Goal: Task Accomplishment & Management: Complete application form

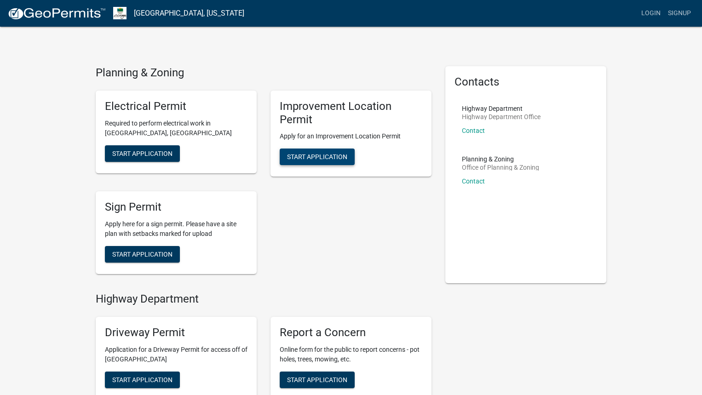
click at [318, 154] on span "Start Application" at bounding box center [317, 156] width 60 height 7
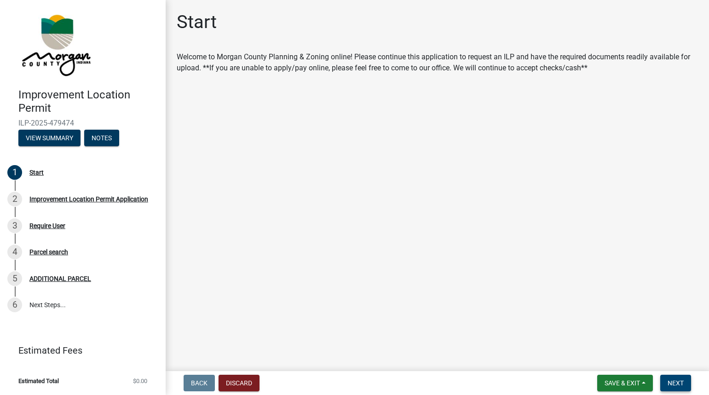
click at [679, 382] on span "Next" at bounding box center [675, 382] width 16 height 7
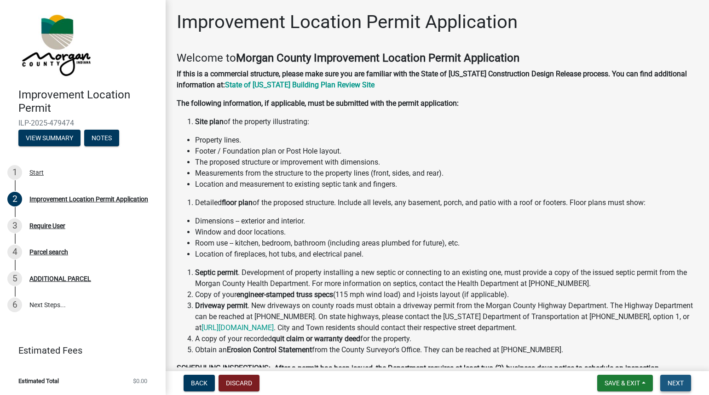
click at [677, 386] on span "Next" at bounding box center [675, 382] width 16 height 7
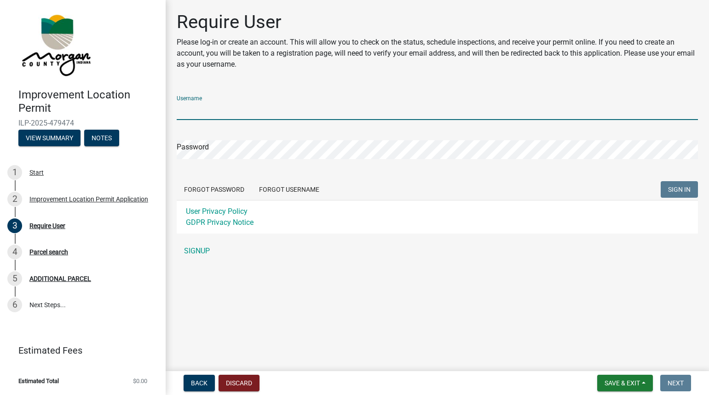
click at [205, 114] on input "Username" at bounding box center [437, 110] width 521 height 19
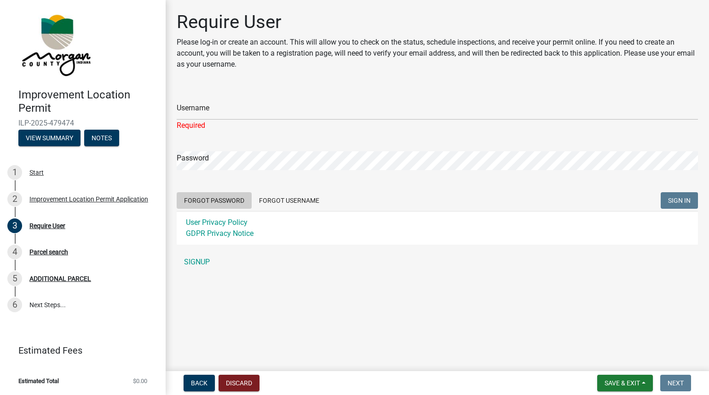
click at [228, 184] on form "Username Required Password Forgot Password Forgot Username SIGN IN User Privacy…" at bounding box center [437, 166] width 521 height 156
click at [194, 121] on div "Required" at bounding box center [437, 125] width 521 height 11
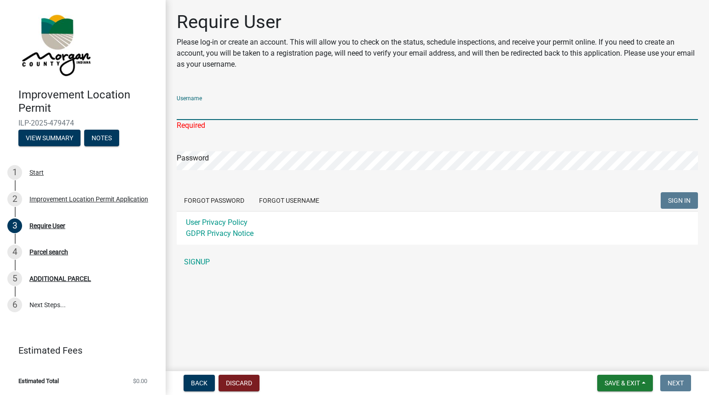
click at [204, 117] on input "Username" at bounding box center [437, 110] width 521 height 19
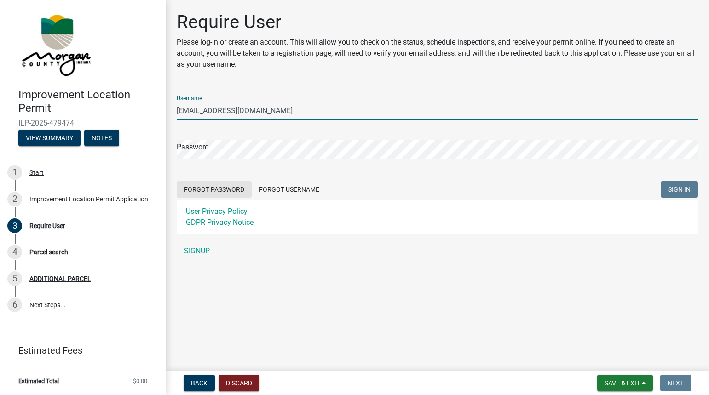
type input "[EMAIL_ADDRESS][DOMAIN_NAME]"
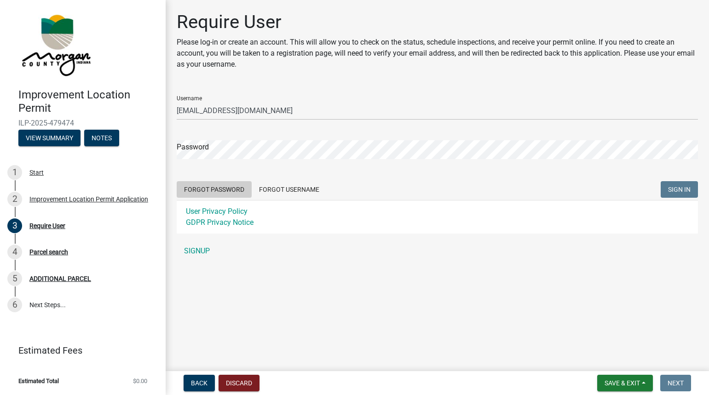
click at [198, 188] on button "Forgot Password" at bounding box center [214, 189] width 75 height 17
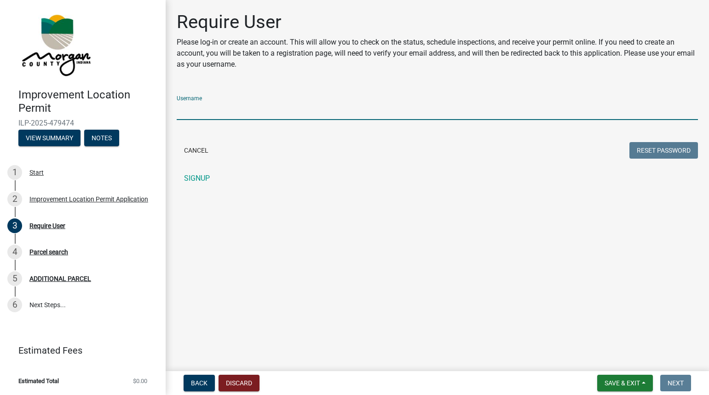
click at [208, 109] on input "Username" at bounding box center [437, 110] width 521 height 19
click at [243, 113] on input "Username" at bounding box center [437, 110] width 521 height 19
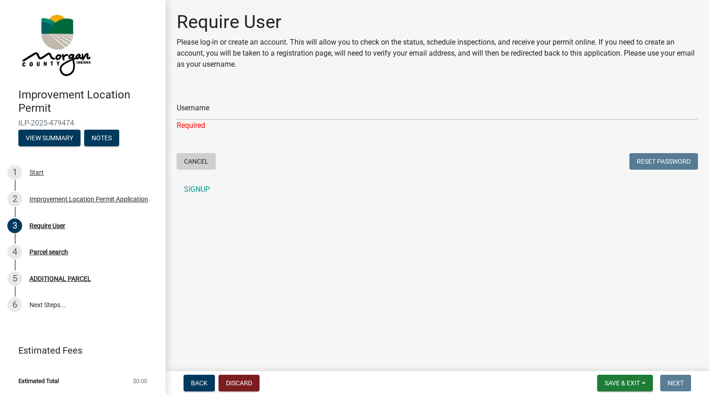
click at [201, 162] on button "Cancel" at bounding box center [196, 161] width 39 height 17
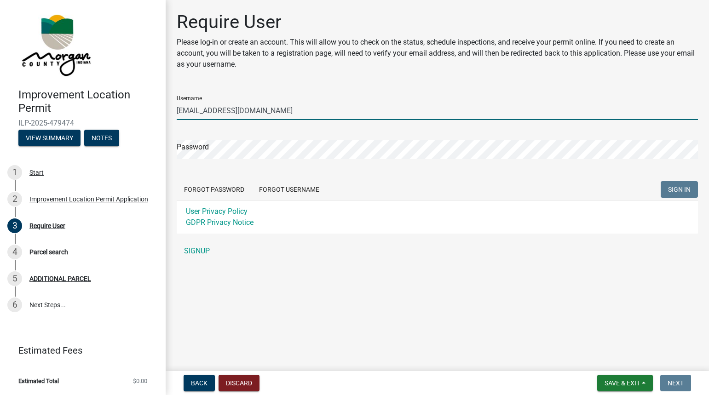
click at [258, 116] on input "[EMAIL_ADDRESS][DOMAIN_NAME]" at bounding box center [437, 110] width 521 height 19
type input "rdsiever"
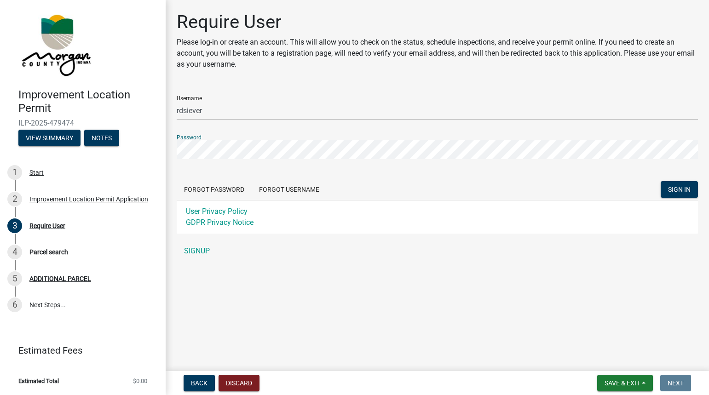
click at [660, 181] on button "SIGN IN" at bounding box center [678, 189] width 37 height 17
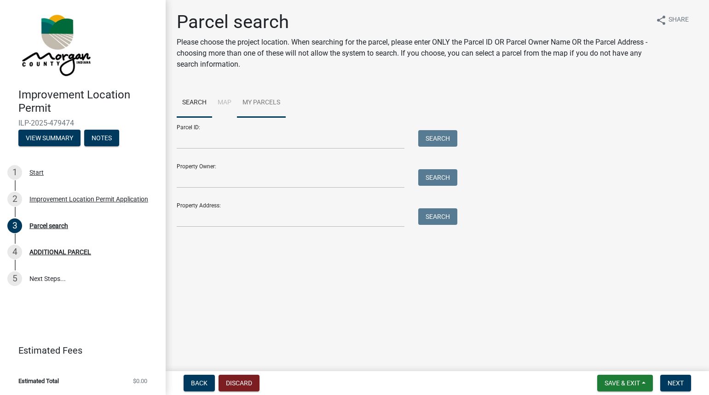
click at [253, 102] on link "My Parcels" at bounding box center [261, 102] width 49 height 29
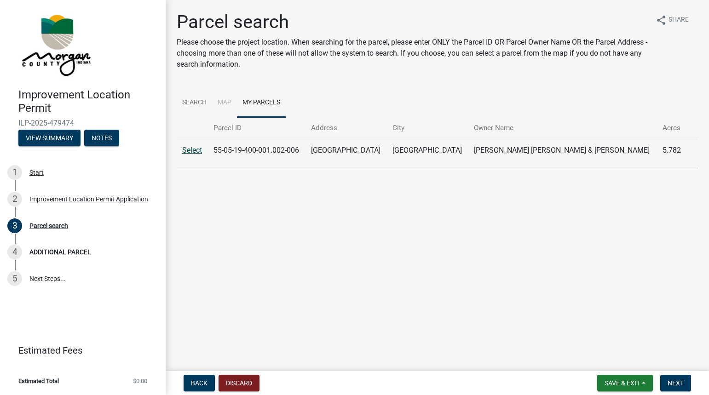
click at [184, 149] on link "Select" at bounding box center [192, 150] width 20 height 9
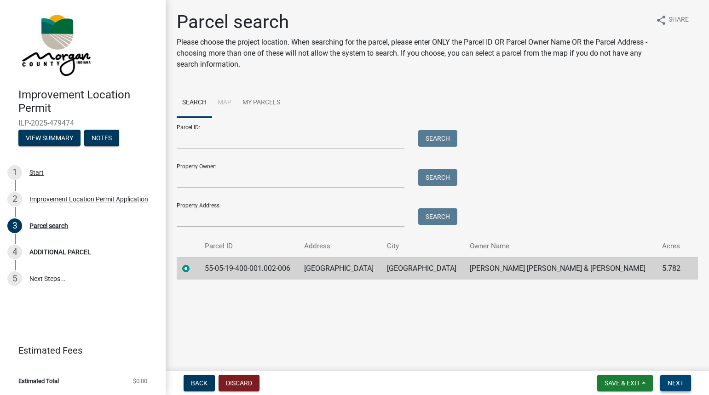
click at [669, 377] on button "Next" at bounding box center [675, 383] width 31 height 17
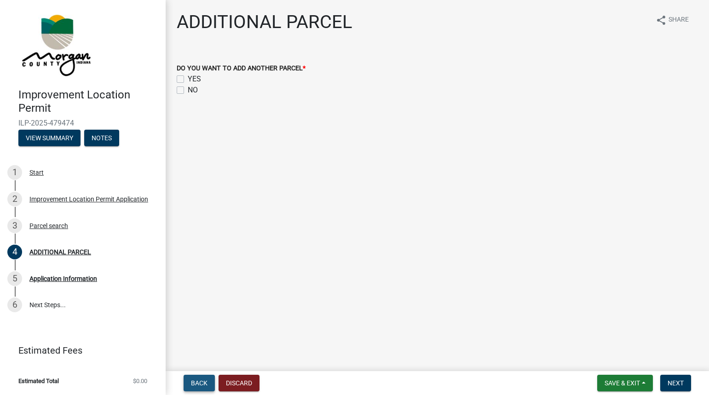
click at [205, 382] on span "Back" at bounding box center [199, 382] width 17 height 7
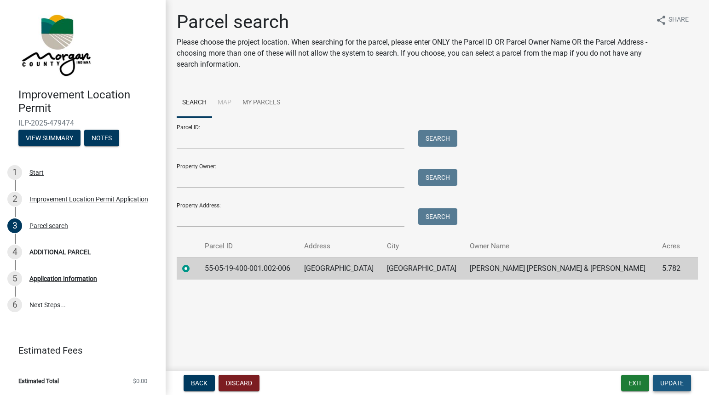
click at [674, 383] on span "Update" at bounding box center [671, 382] width 23 height 7
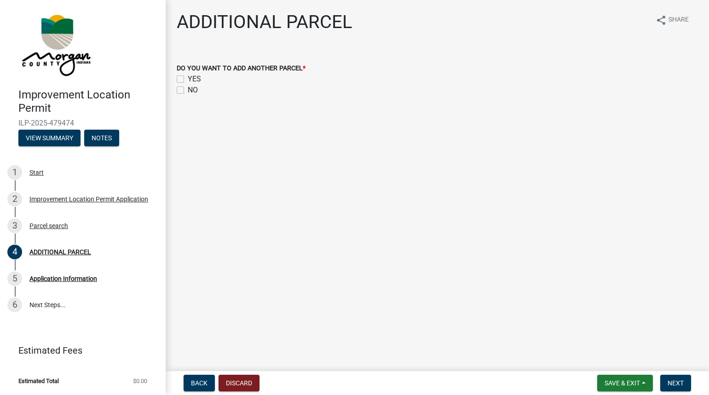
click at [178, 75] on div "YES" at bounding box center [437, 79] width 521 height 11
click at [188, 77] on label "YES" at bounding box center [194, 79] width 13 height 11
click at [188, 77] on input "YES" at bounding box center [191, 77] width 6 height 6
checkbox input "true"
checkbox input "false"
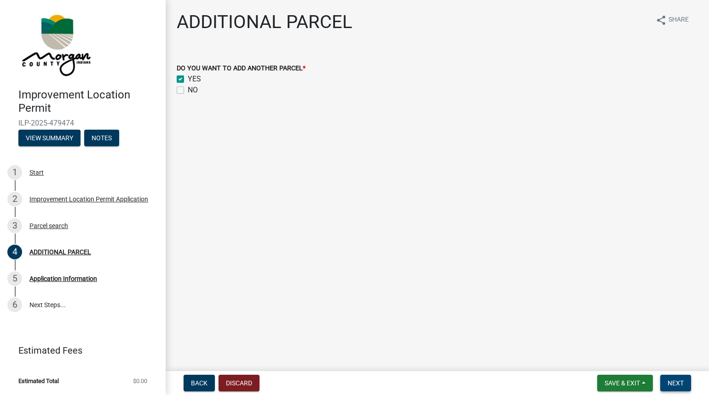
click at [669, 379] on button "Next" at bounding box center [675, 383] width 31 height 17
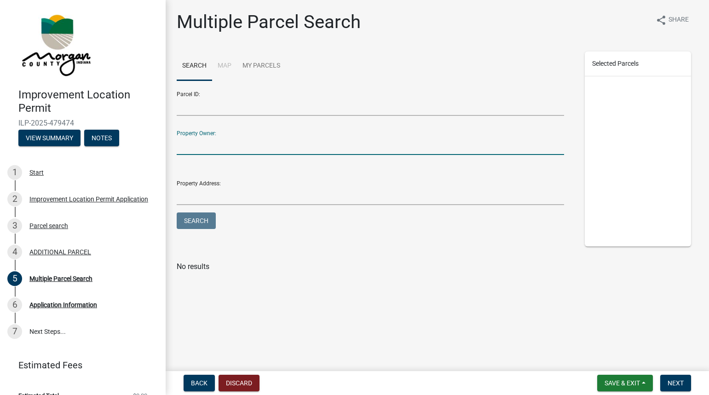
click at [208, 141] on input "Property Owner:" at bounding box center [370, 145] width 387 height 19
type input "[PERSON_NAME]"
click at [188, 218] on button "Search" at bounding box center [196, 220] width 39 height 17
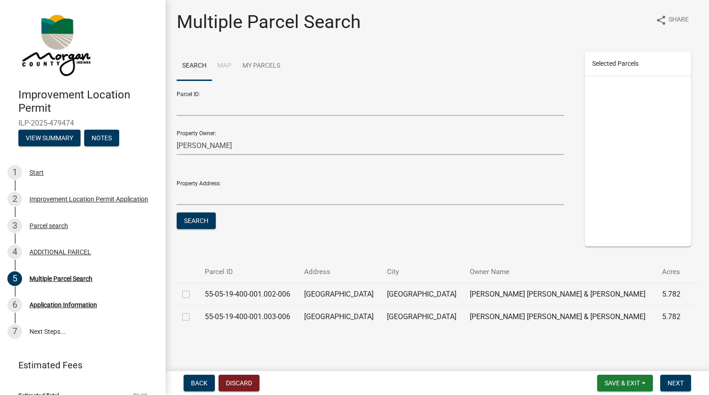
click at [193, 311] on label at bounding box center [193, 311] width 0 height 0
click at [193, 316] on input "checkbox" at bounding box center [196, 314] width 6 height 6
checkbox input "true"
click at [678, 383] on span "Next" at bounding box center [675, 382] width 16 height 7
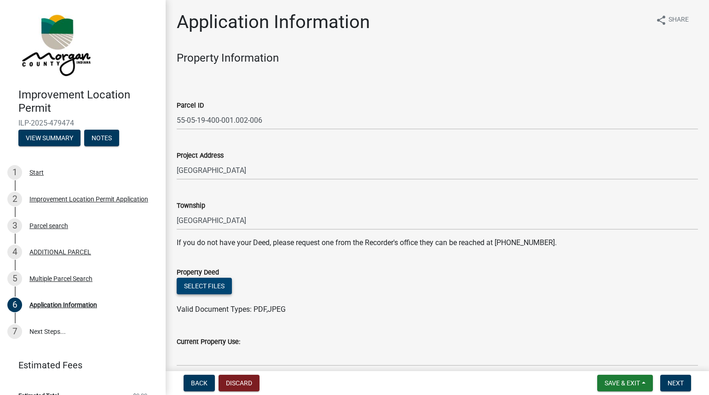
click at [197, 287] on button "Select files" at bounding box center [204, 286] width 55 height 17
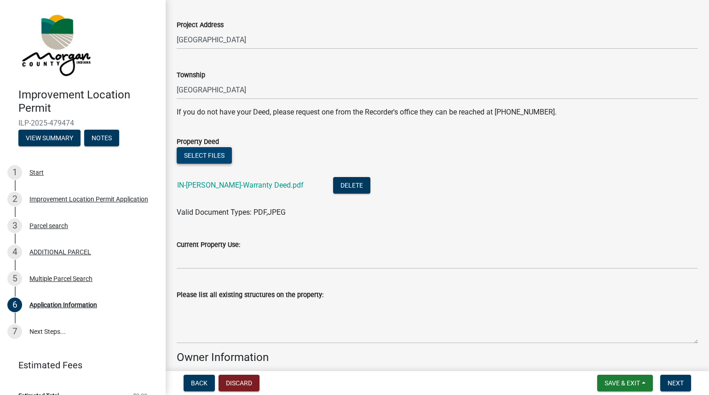
scroll to position [153, 0]
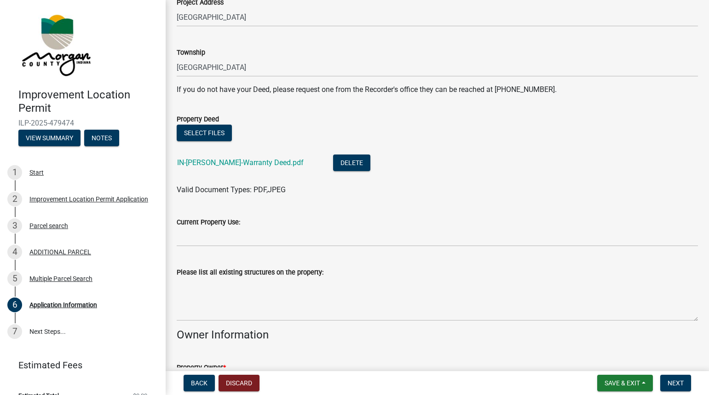
click at [204, 225] on label "Current Property Use:" at bounding box center [208, 222] width 63 height 6
click at [204, 228] on input "Current Property Use:" at bounding box center [437, 237] width 521 height 19
type input "Future Home"
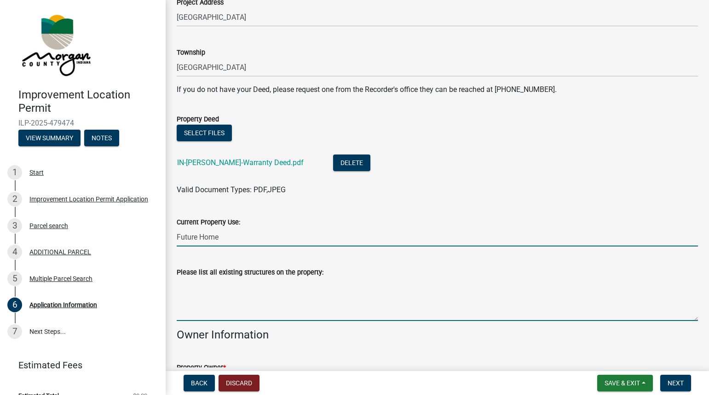
click at [207, 312] on textarea "Please list all existing structures on the property:" at bounding box center [437, 299] width 521 height 43
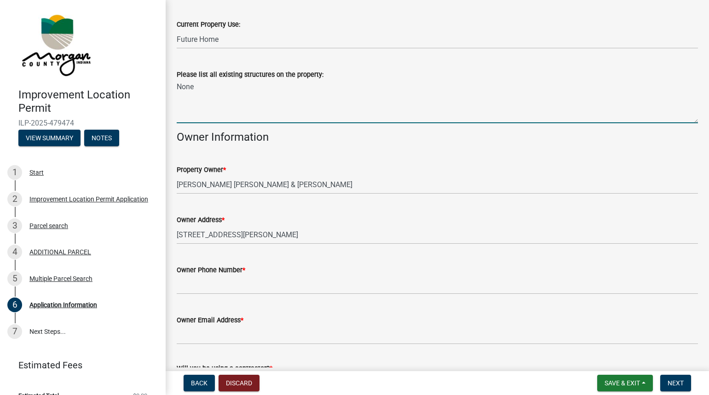
scroll to position [383, 0]
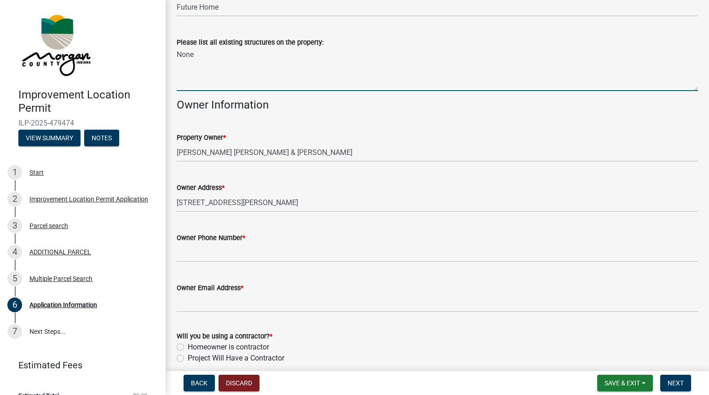
type textarea "None"
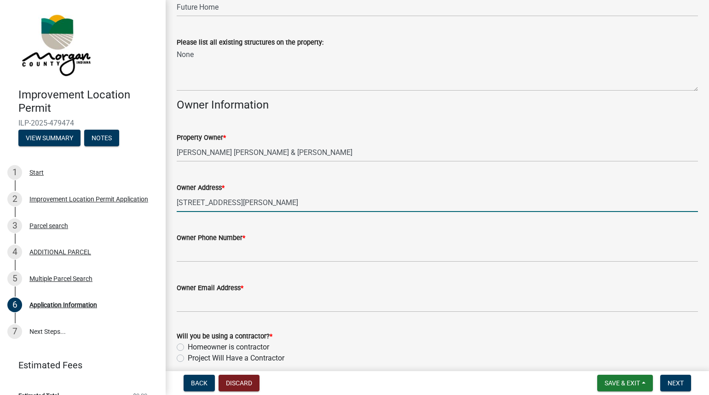
drag, startPoint x: 253, startPoint y: 201, endPoint x: 161, endPoint y: 207, distance: 91.7
click at [167, 207] on div "Application Information share Share Property Information Parcel ID 55-05-19-400…" at bounding box center [437, 4] width 543 height 752
type input "[STREET_ADDRESS]"
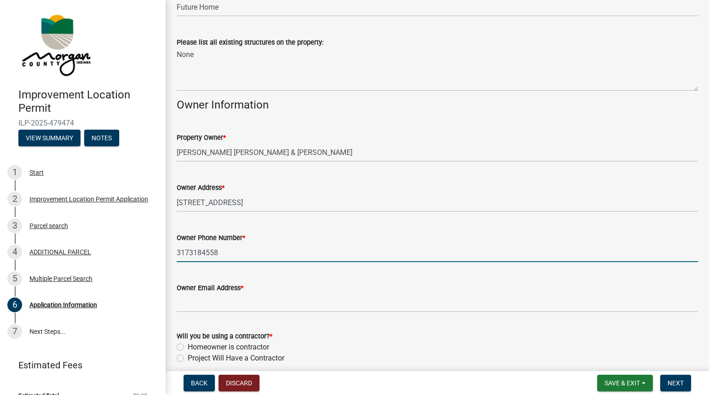
click at [187, 249] on input "3173184558" at bounding box center [437, 252] width 521 height 19
click at [202, 251] on input "317-3184558" at bounding box center [437, 252] width 521 height 19
type input "[PHONE_NUMBER]"
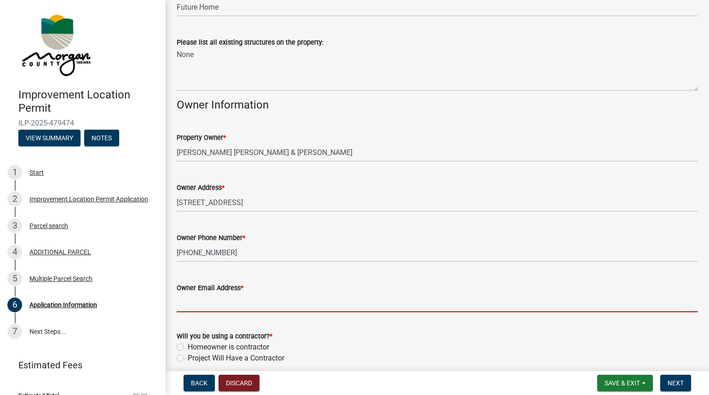
click at [207, 305] on input "Owner Email Address *" at bounding box center [437, 302] width 521 height 19
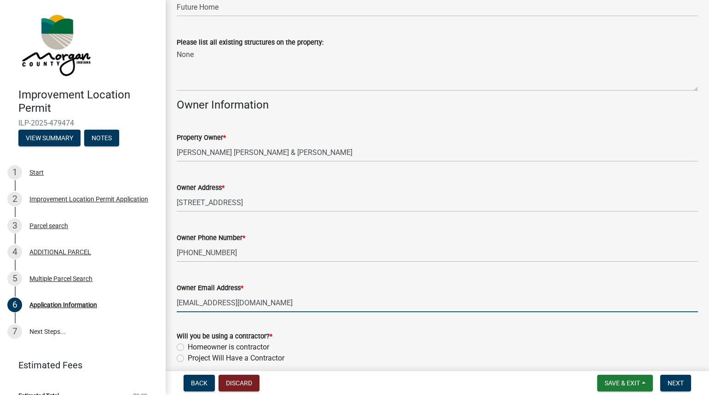
scroll to position [424, 0]
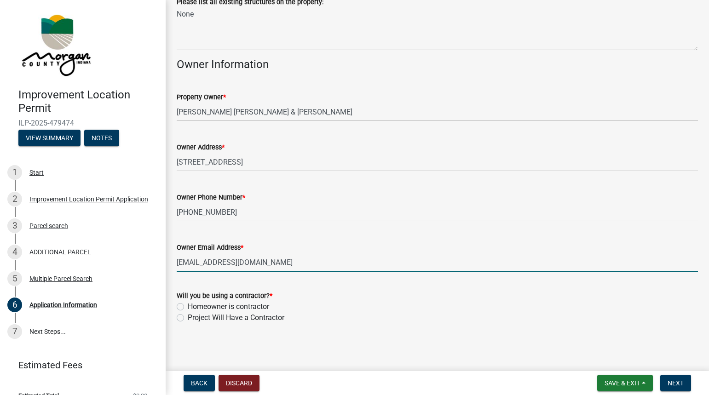
type input "[EMAIL_ADDRESS][DOMAIN_NAME]"
click at [188, 320] on label "Project Will Have a Contractor" at bounding box center [236, 317] width 97 height 11
click at [188, 318] on input "Project Will Have a Contractor" at bounding box center [191, 315] width 6 height 6
radio input "true"
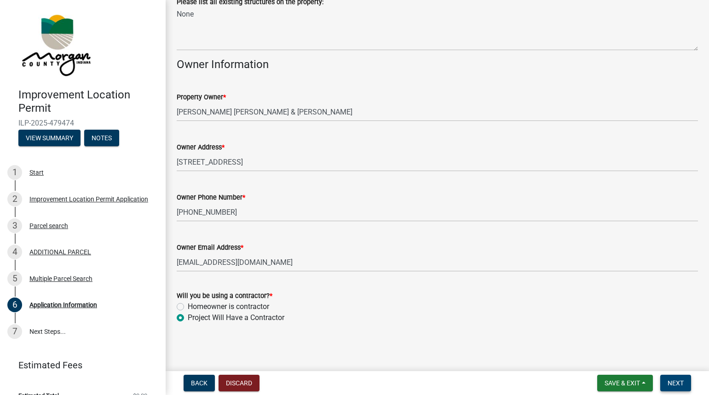
click at [678, 378] on button "Next" at bounding box center [675, 383] width 31 height 17
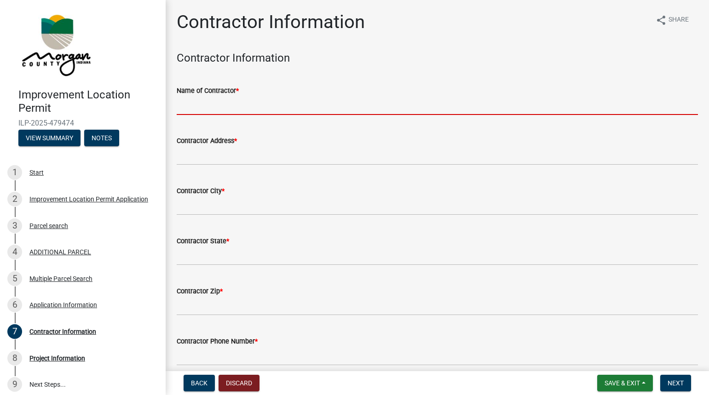
click at [195, 100] on input "Name of Contractor *" at bounding box center [437, 105] width 521 height 19
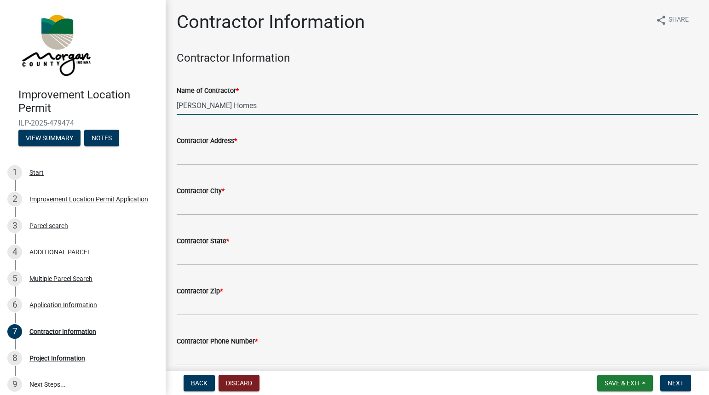
type input "[PERSON_NAME] Homes"
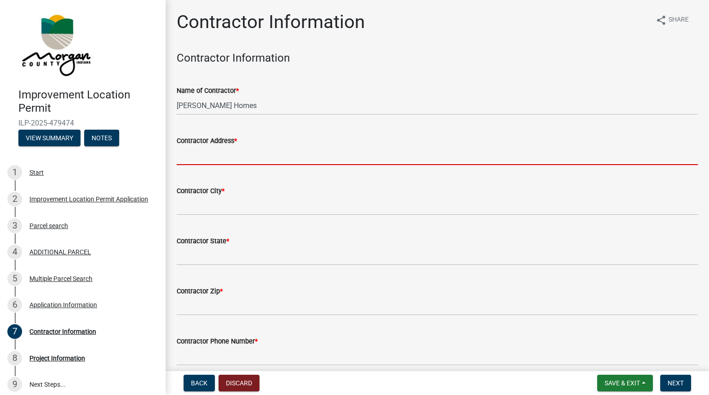
click at [218, 162] on input "Contractor Address *" at bounding box center [437, 155] width 521 height 19
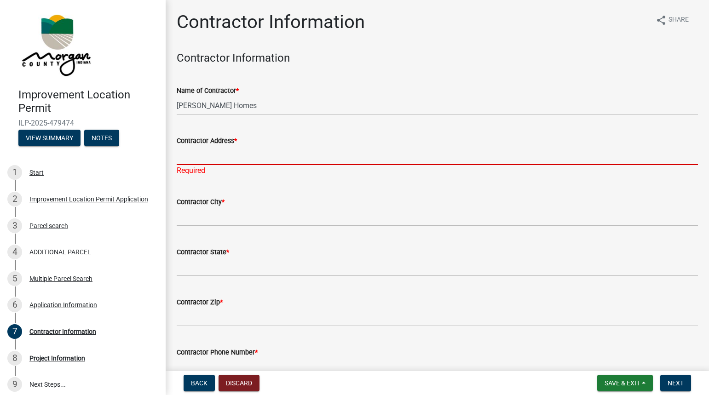
click at [212, 152] on input "Contractor Address *" at bounding box center [437, 155] width 521 height 19
paste input "[STREET_ADDRESS]"
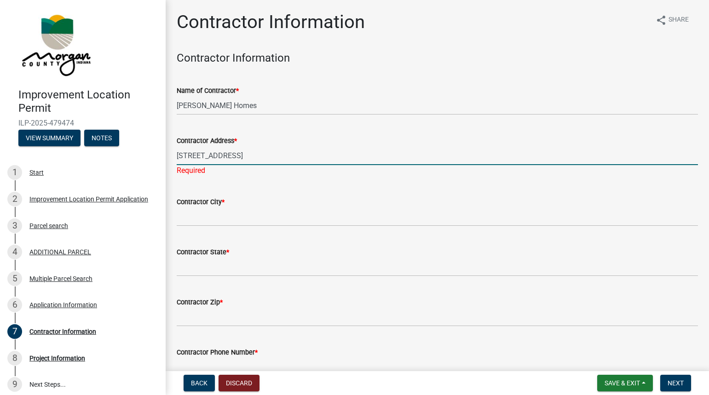
type input "[STREET_ADDRESS]"
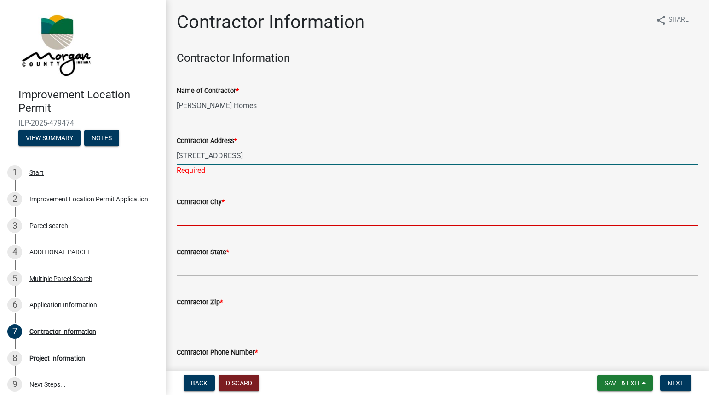
click at [209, 219] on wm-data-entity-input "Contractor City *" at bounding box center [437, 209] width 521 height 50
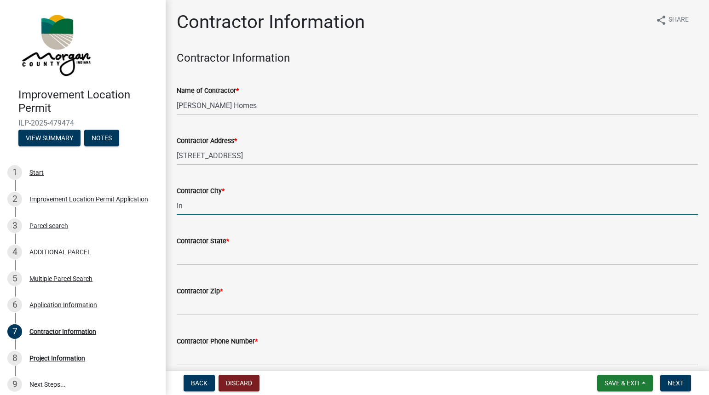
type input "I"
type input "[GEOGRAPHIC_DATA]"
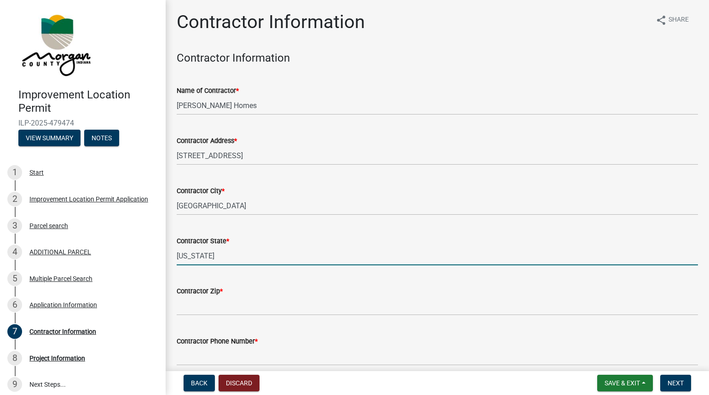
type input "[US_STATE]"
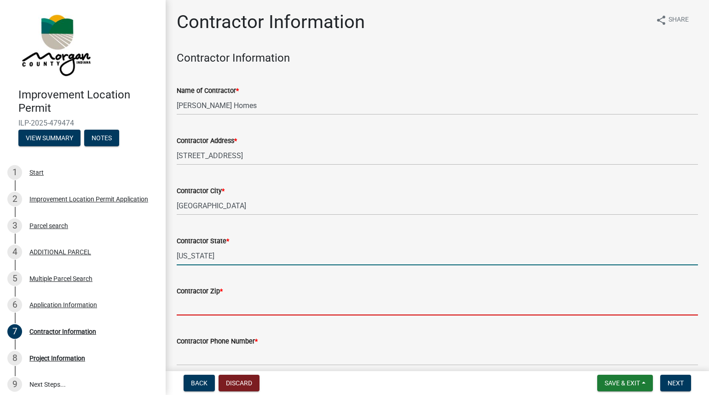
click at [196, 304] on input "Contractor Zip *" at bounding box center [437, 306] width 521 height 19
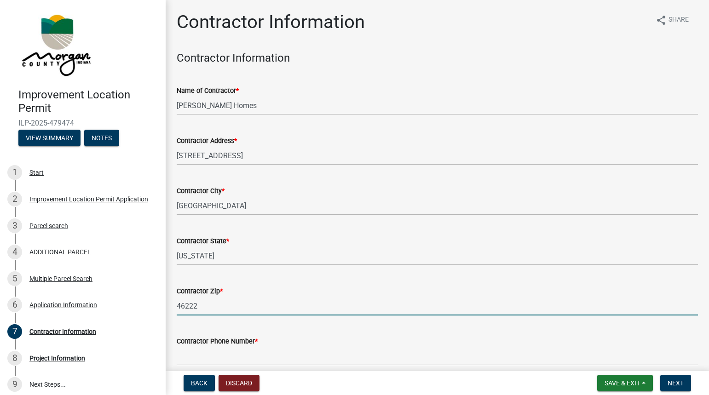
type input "46222"
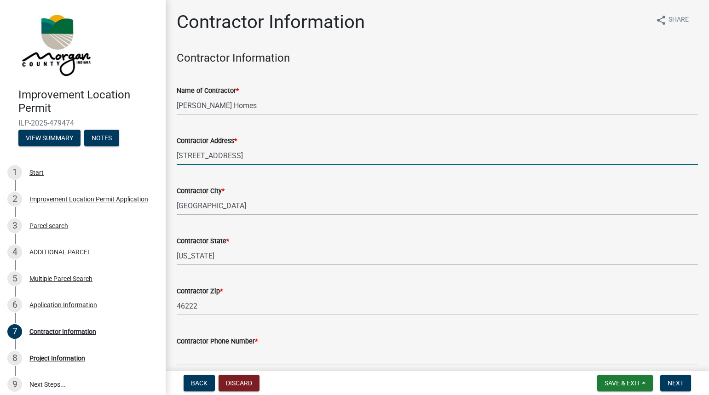
drag, startPoint x: 329, startPoint y: 154, endPoint x: 242, endPoint y: 160, distance: 87.1
click at [242, 160] on input "[STREET_ADDRESS]" at bounding box center [437, 155] width 521 height 19
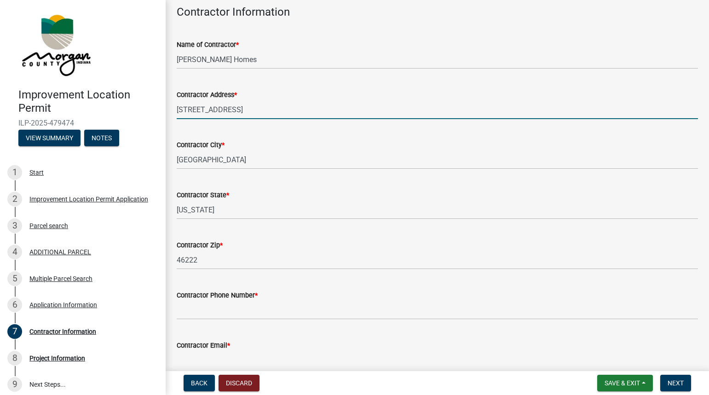
scroll to position [77, 0]
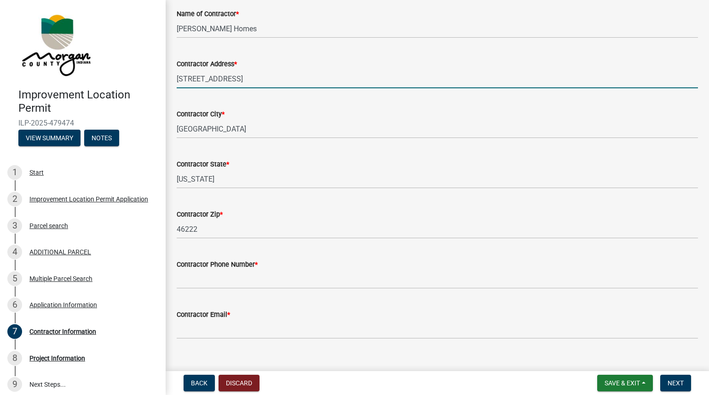
type input "[STREET_ADDRESS]"
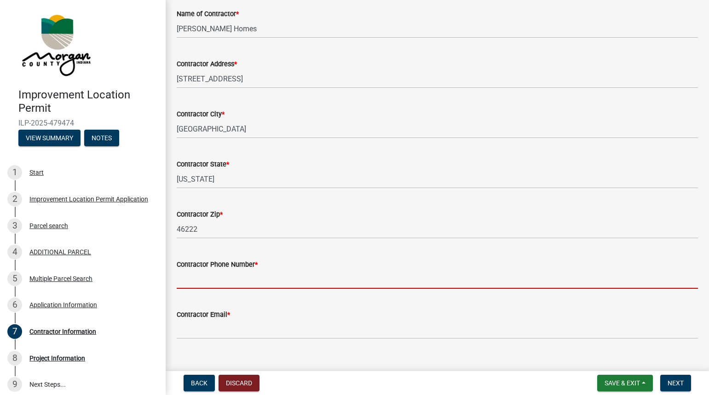
click at [225, 281] on input "Contractor Phone Number *" at bounding box center [437, 279] width 521 height 19
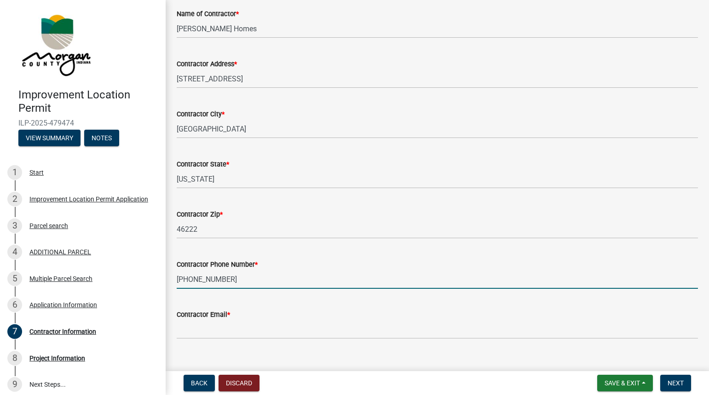
type input "[PHONE_NUMBER]"
click at [216, 317] on label "Contractor Email *" at bounding box center [203, 315] width 53 height 6
click at [216, 320] on input "Contractor Email *" at bounding box center [437, 329] width 521 height 19
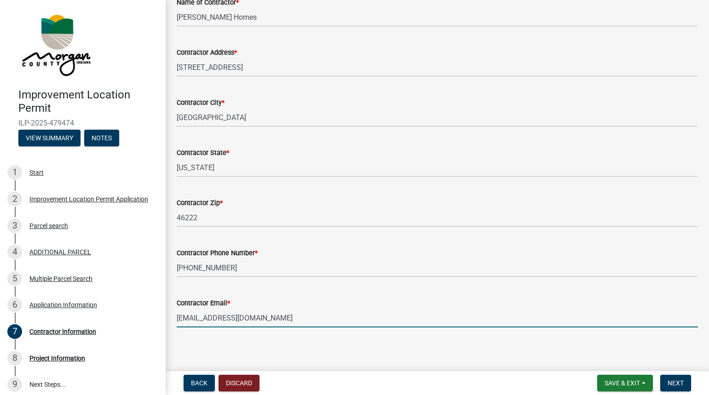
scroll to position [92, 0]
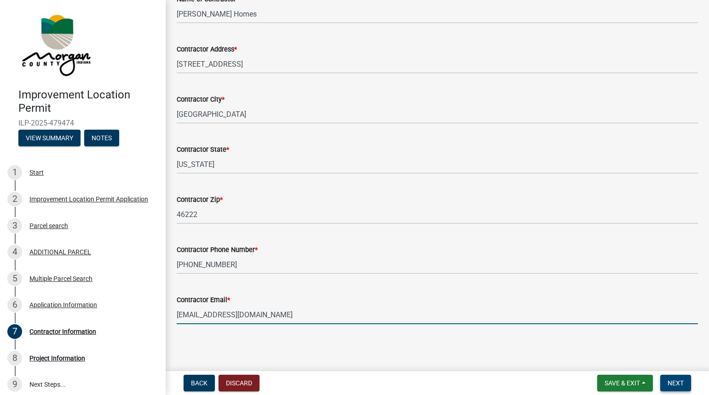
type input "[EMAIL_ADDRESS][DOMAIN_NAME]"
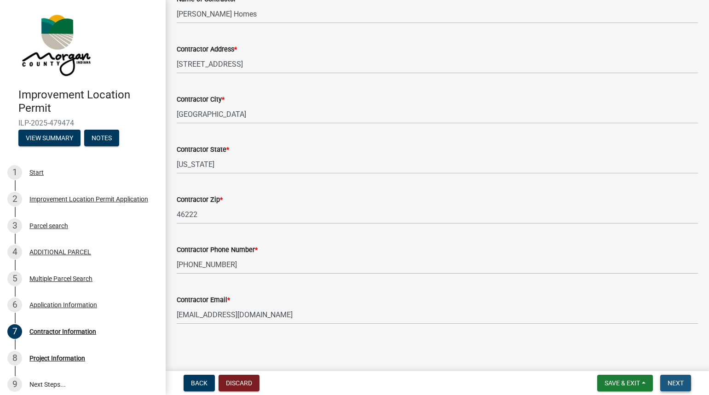
click at [677, 382] on span "Next" at bounding box center [675, 382] width 16 height 7
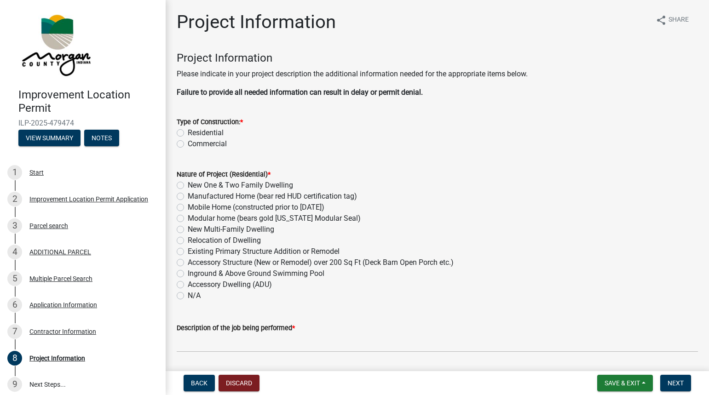
click at [188, 132] on label "Residential" at bounding box center [206, 132] width 36 height 11
click at [188, 132] on input "Residential" at bounding box center [191, 130] width 6 height 6
radio input "true"
click at [188, 183] on label "New One & Two Family Dwelling" at bounding box center [240, 185] width 105 height 11
click at [188, 183] on input "New One & Two Family Dwelling" at bounding box center [191, 183] width 6 height 6
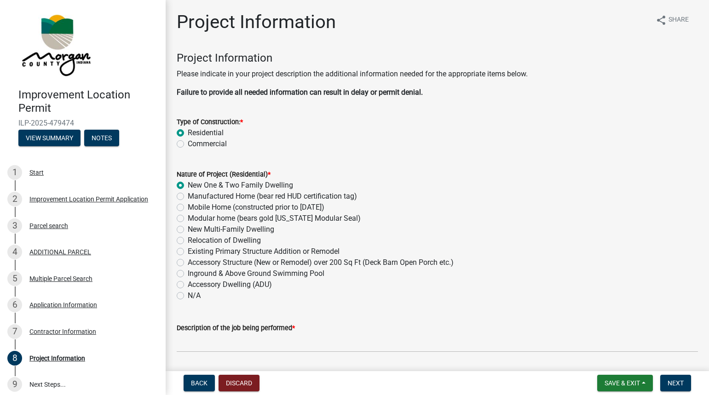
radio input "true"
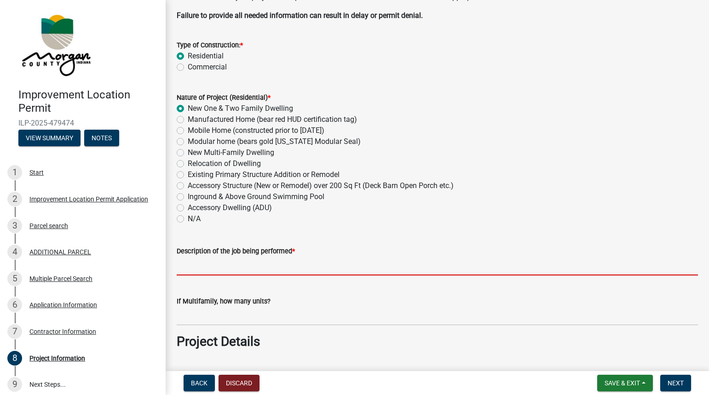
click at [235, 268] on input "Description of the job being performed *" at bounding box center [437, 266] width 521 height 19
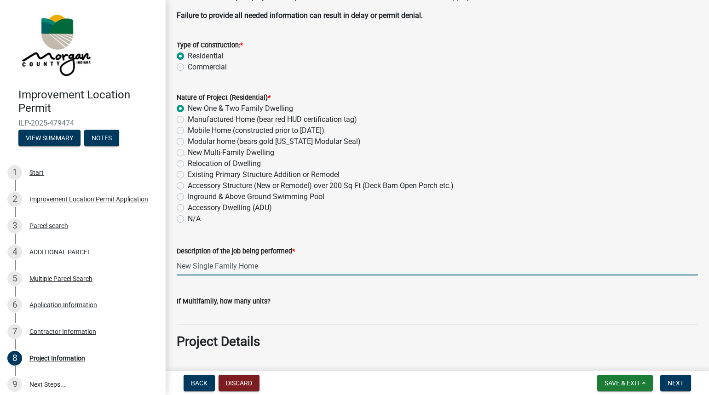
type input "New Single Family Home"
click at [188, 209] on label "Accessory Dwelling (ADU)" at bounding box center [230, 207] width 84 height 11
click at [188, 208] on input "Accessory Dwelling (ADU)" at bounding box center [191, 205] width 6 height 6
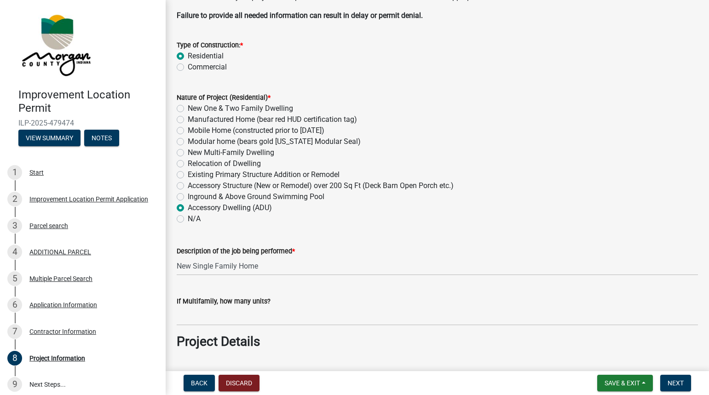
radio input "true"
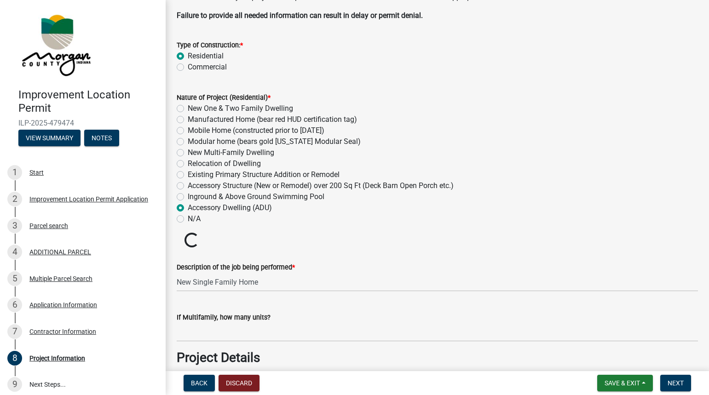
click at [188, 108] on label "New One & Two Family Dwelling" at bounding box center [240, 108] width 105 height 11
click at [188, 108] on input "New One & Two Family Dwelling" at bounding box center [191, 106] width 6 height 6
radio input "true"
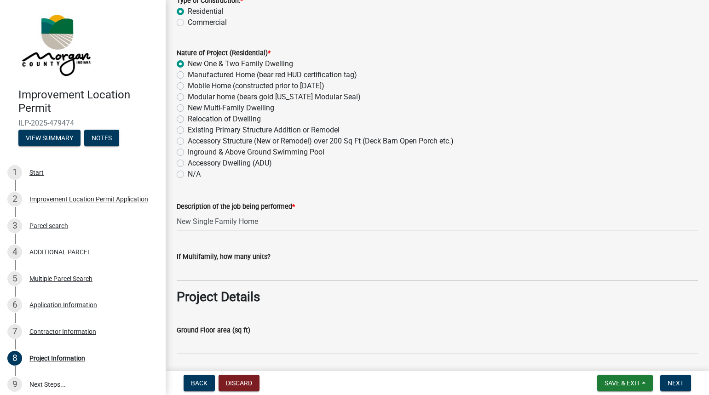
scroll to position [153, 0]
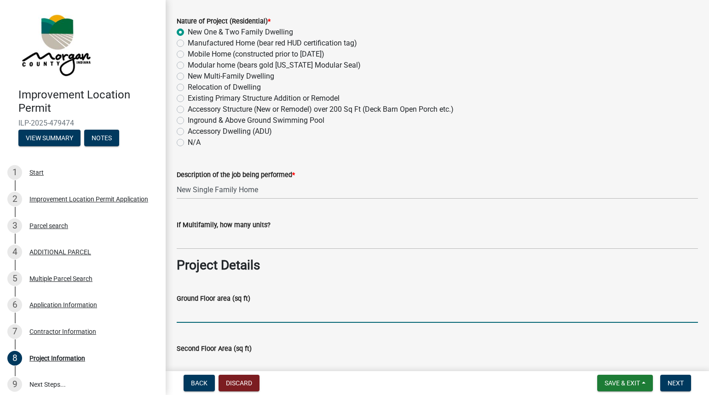
click at [205, 312] on input "Ground Floor area (sq ft)" at bounding box center [437, 313] width 521 height 19
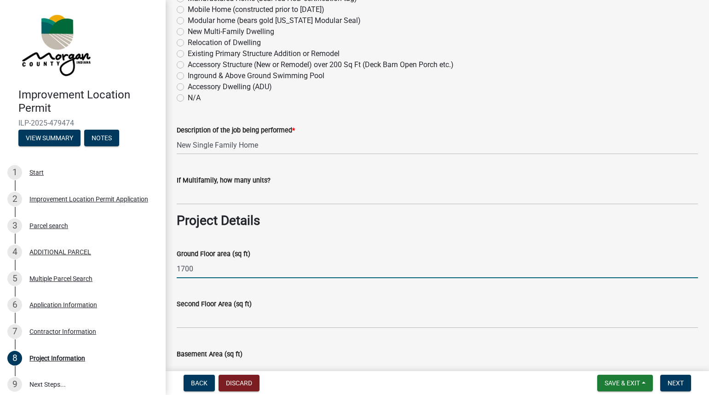
scroll to position [230, 0]
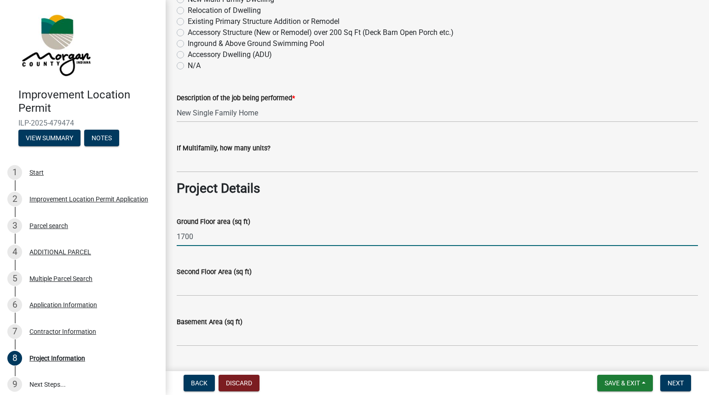
type input "1700"
click at [207, 289] on input "Second Floor Area (sq ft)" at bounding box center [437, 286] width 521 height 19
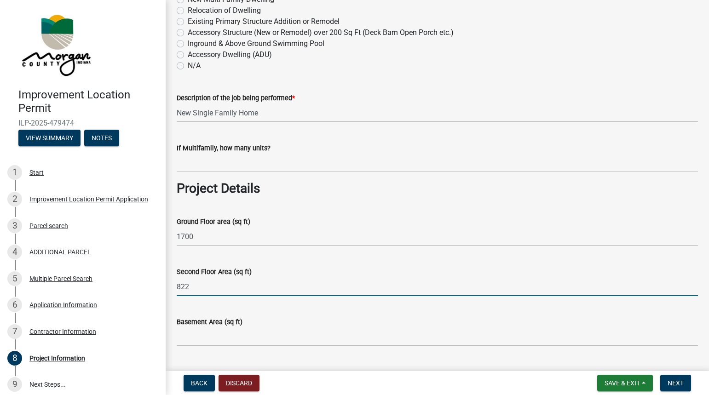
type input "822"
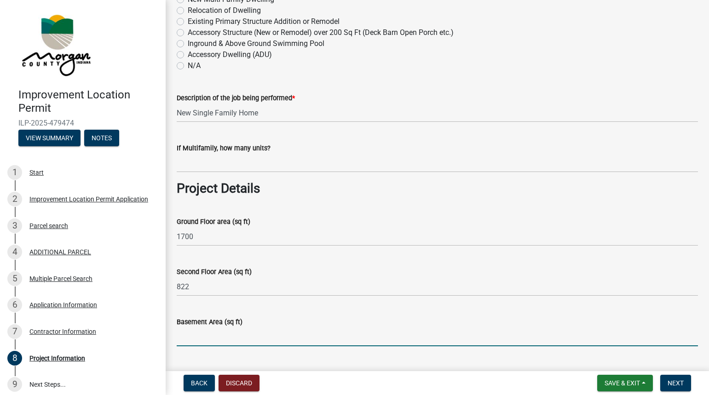
click at [207, 337] on input "Basement Area (sq ft)" at bounding box center [437, 336] width 521 height 19
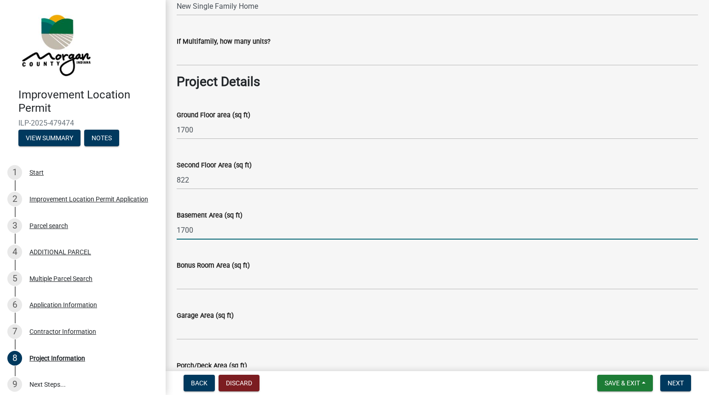
scroll to position [383, 0]
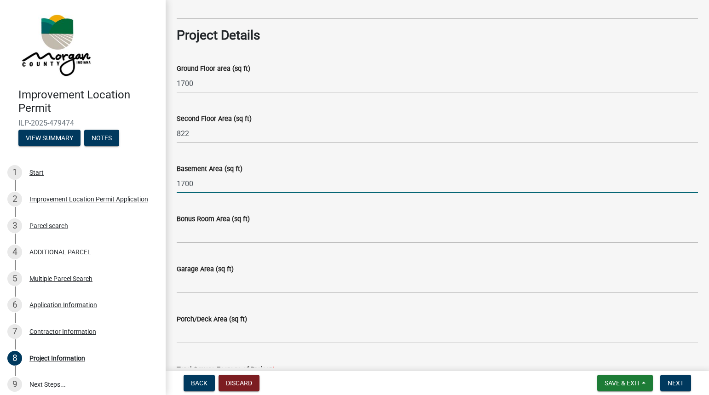
type input "1700"
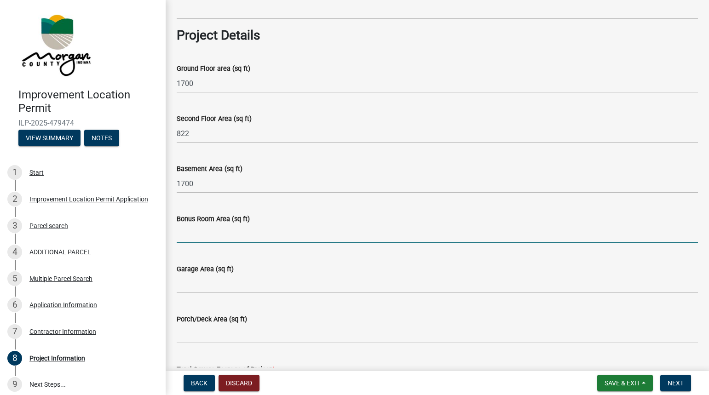
drag, startPoint x: 210, startPoint y: 234, endPoint x: 217, endPoint y: 231, distance: 7.6
click at [216, 231] on input "Bonus Room Area (sq ft)" at bounding box center [437, 233] width 521 height 19
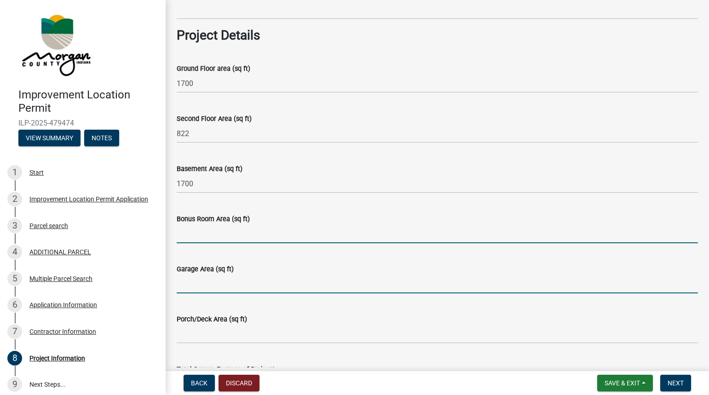
click at [204, 286] on input "Garage Area (sq ft)" at bounding box center [437, 284] width 521 height 19
type input "1572"
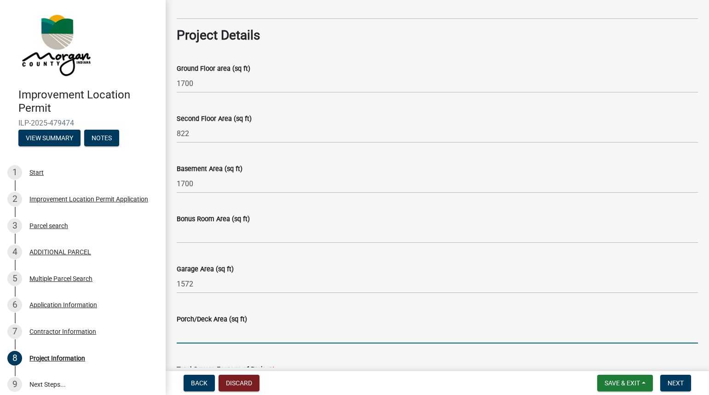
click at [240, 329] on input "Porch/Deck Area (sq ft)" at bounding box center [437, 334] width 521 height 19
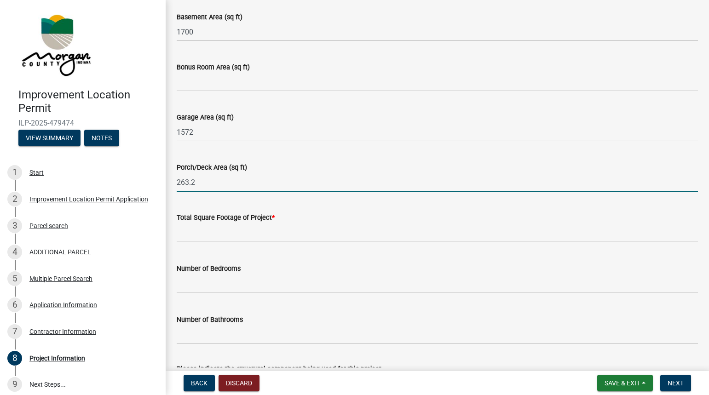
scroll to position [537, 0]
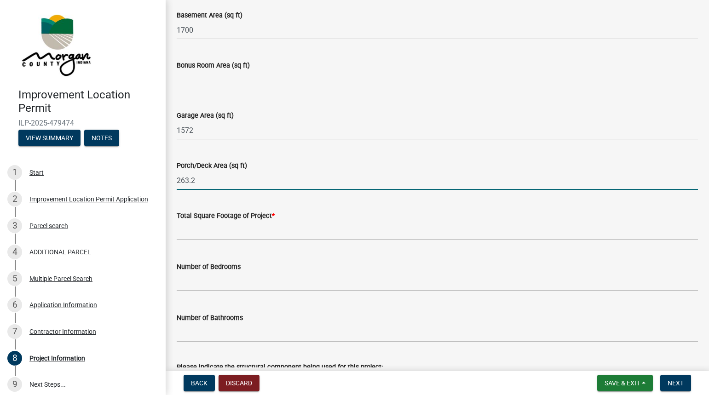
type input "263.2"
click at [216, 230] on input "text" at bounding box center [437, 230] width 521 height 19
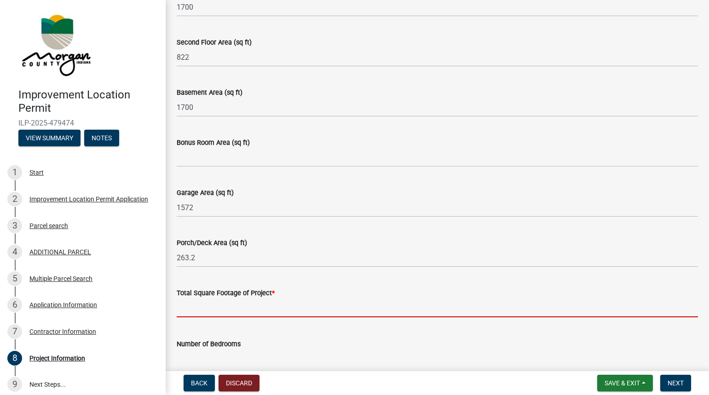
scroll to position [460, 0]
click at [234, 299] on input "text" at bounding box center [437, 307] width 521 height 19
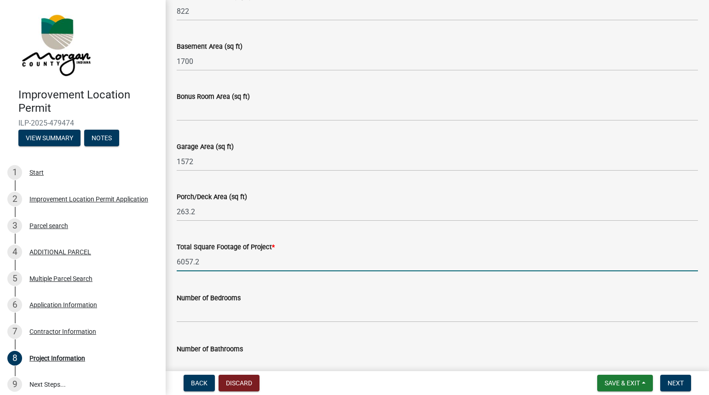
scroll to position [537, 0]
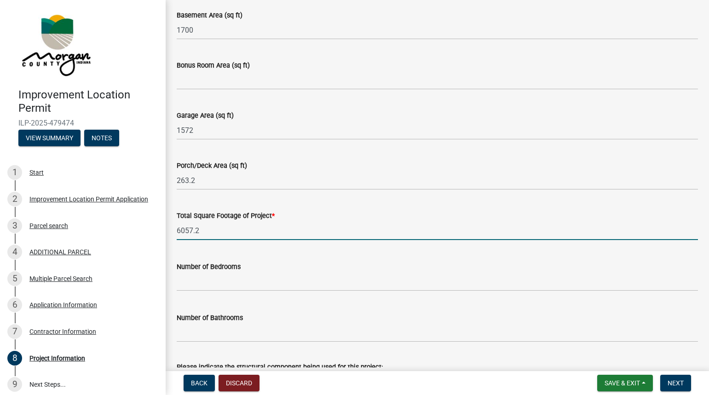
type input "6057.2"
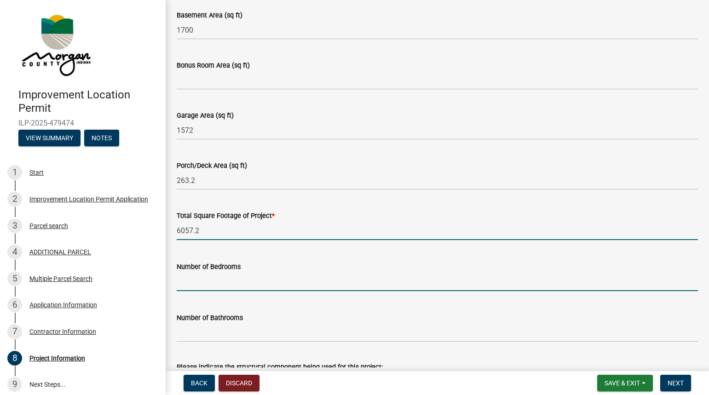
click at [209, 287] on input "text" at bounding box center [437, 281] width 521 height 19
type input "4"
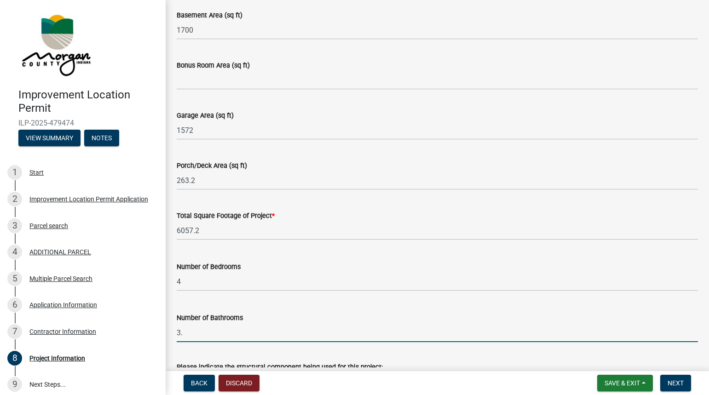
type input "3"
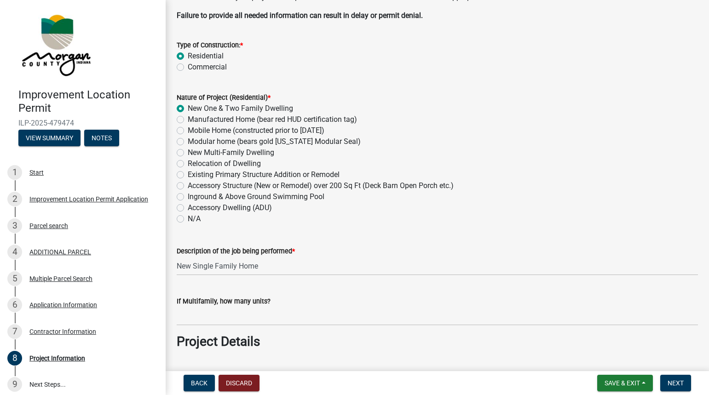
scroll to position [0, 0]
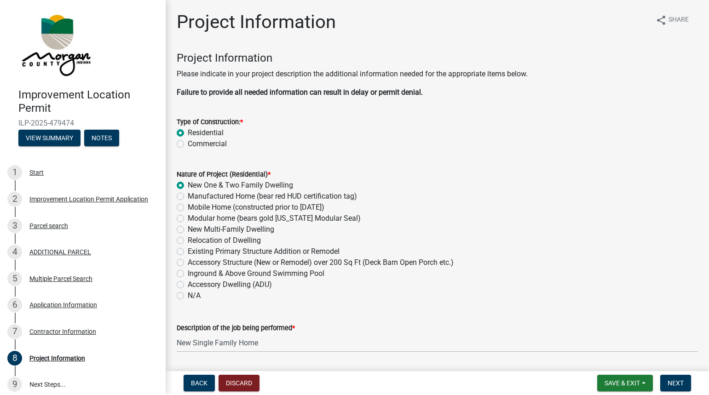
type input "2.5"
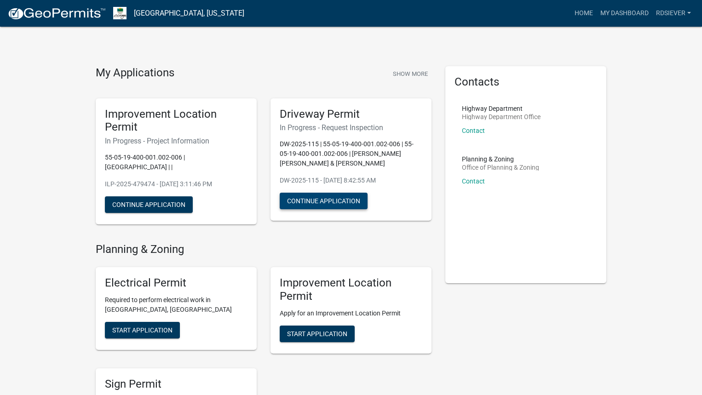
click at [303, 203] on button "Continue Application" at bounding box center [324, 201] width 88 height 17
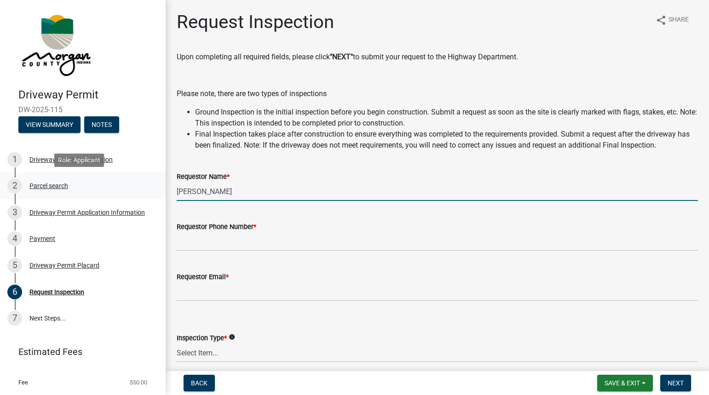
drag, startPoint x: 219, startPoint y: 193, endPoint x: 153, endPoint y: 193, distance: 66.7
click at [153, 193] on div "Driveway Permit DW-2025-115 View Summary Notes 1 Driveway Permit Introduction 2…" at bounding box center [354, 197] width 709 height 395
type input "[PERSON_NAME]"
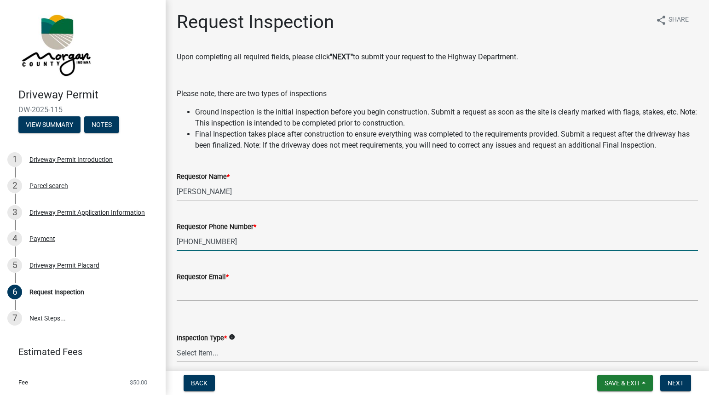
type input "[PHONE_NUMBER]"
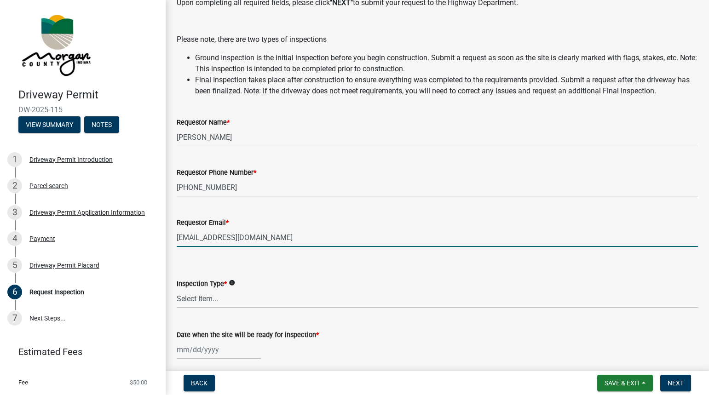
scroll to position [77, 0]
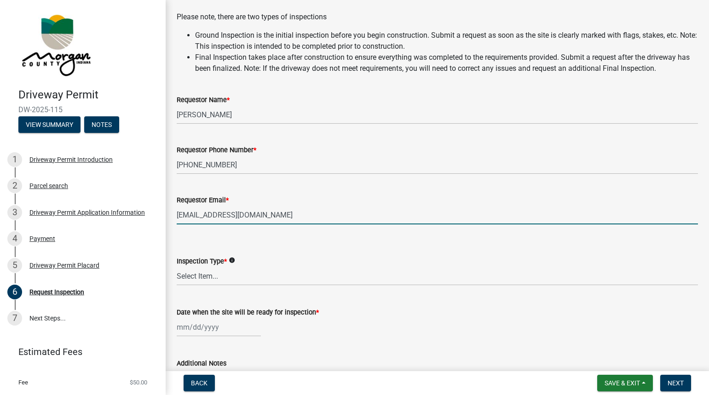
type input "[EMAIL_ADDRESS][DOMAIN_NAME]"
click at [212, 272] on select "Select Item... Ground Final" at bounding box center [437, 276] width 521 height 19
click at [177, 267] on select "Select Item... Ground Final" at bounding box center [437, 276] width 521 height 19
select select "debb4a3e-35c2-4de2-a554-deb08e932456"
click at [192, 325] on div at bounding box center [219, 327] width 84 height 19
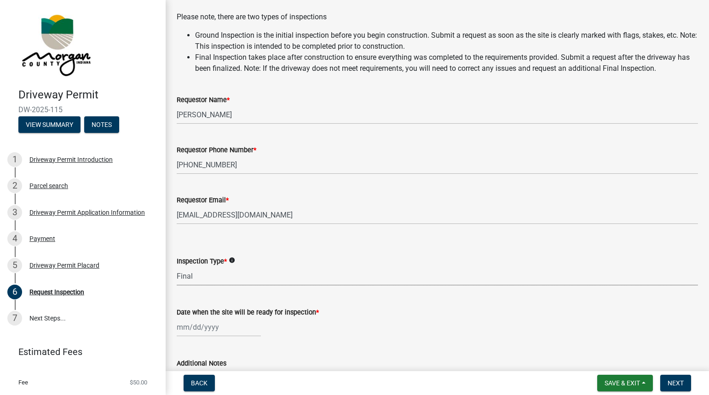
select select "9"
select select "2025"
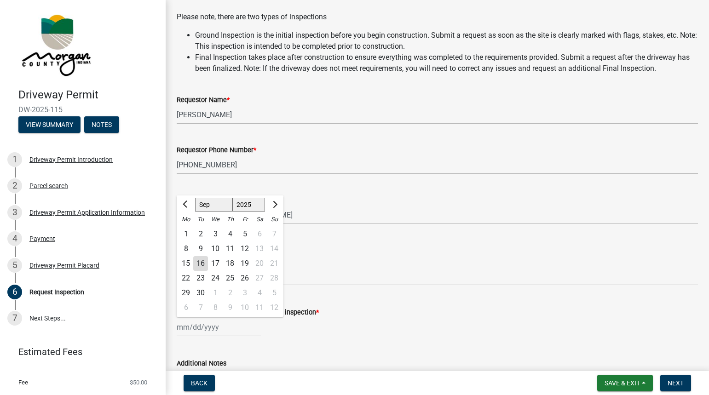
drag, startPoint x: 201, startPoint y: 258, endPoint x: 200, endPoint y: 265, distance: 7.4
click at [201, 258] on div "16" at bounding box center [200, 263] width 15 height 15
type input "09/16/2025"
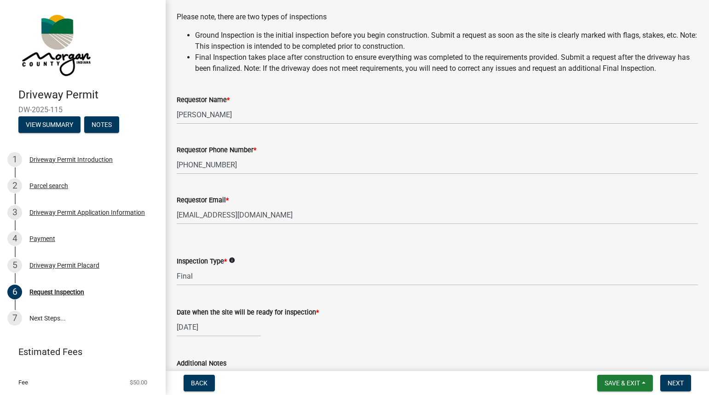
scroll to position [153, 0]
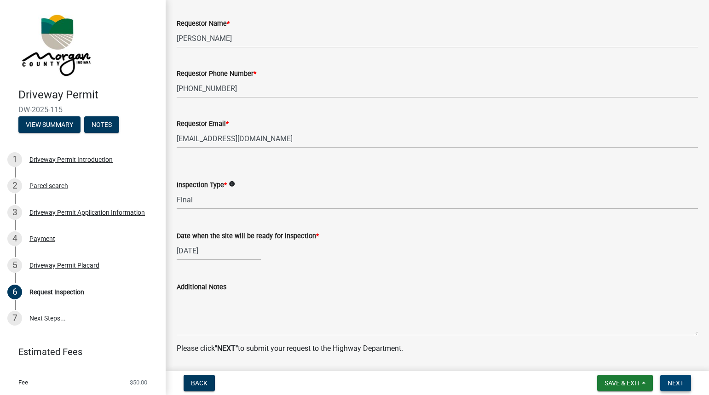
click at [679, 383] on span "Next" at bounding box center [675, 382] width 16 height 7
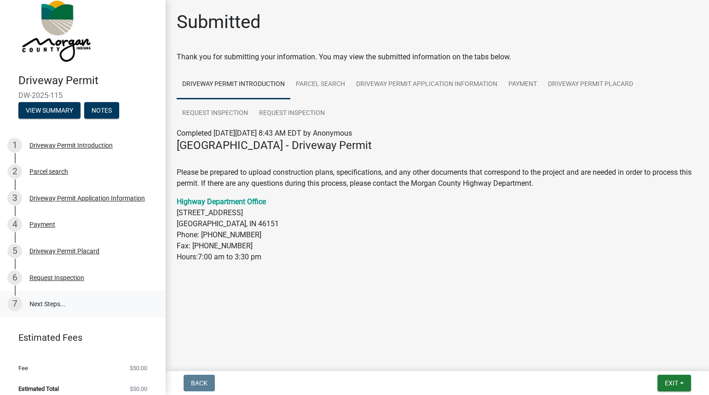
scroll to position [22, 0]
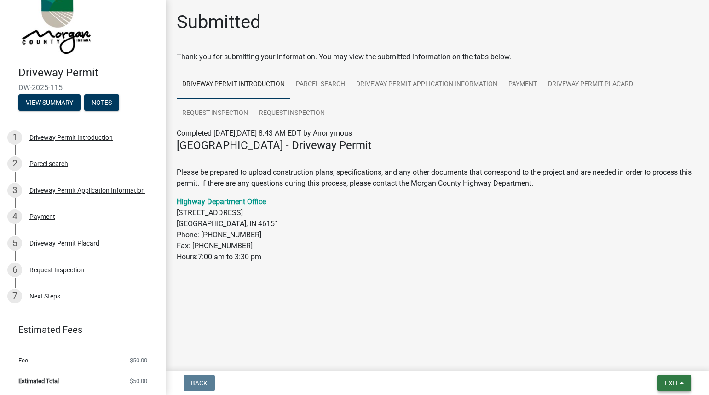
click at [669, 379] on span "Exit" at bounding box center [671, 382] width 13 height 7
click at [642, 357] on button "Save & Exit" at bounding box center [654, 359] width 74 height 22
